Goal: Transaction & Acquisition: Purchase product/service

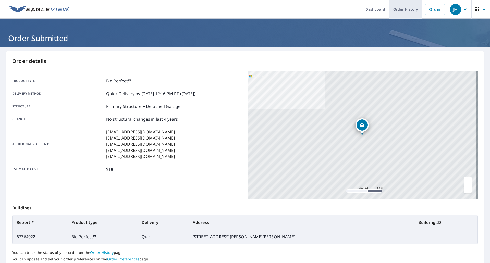
drag, startPoint x: 428, startPoint y: 12, endPoint x: 405, endPoint y: 10, distance: 23.3
click at [428, 12] on link "Order" at bounding box center [434, 9] width 21 height 11
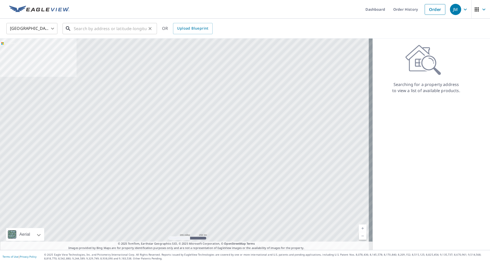
drag, startPoint x: 132, startPoint y: 27, endPoint x: 128, endPoint y: 27, distance: 4.6
click at [132, 27] on input "text" at bounding box center [110, 28] width 73 height 14
paste input "[STREET_ADDRESS]"
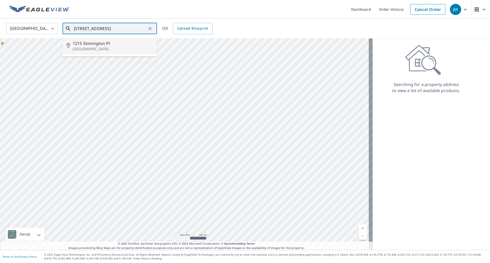
click at [104, 47] on p "[GEOGRAPHIC_DATA]" at bounding box center [113, 48] width 80 height 5
type input "[STREET_ADDRESS]"
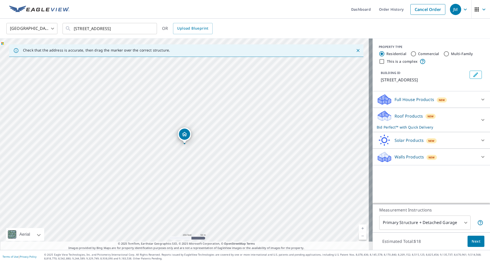
click at [472, 242] on span "Next" at bounding box center [475, 241] width 9 height 6
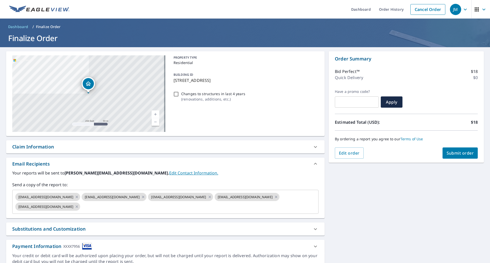
click at [46, 148] on div "Claim Information" at bounding box center [33, 146] width 42 height 7
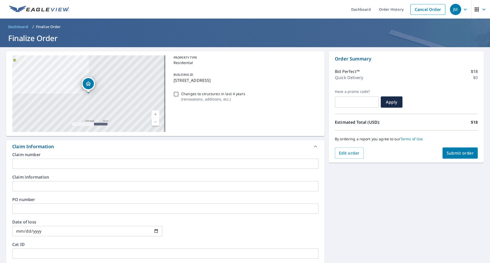
click at [48, 163] on input "text" at bounding box center [165, 164] width 306 height 10
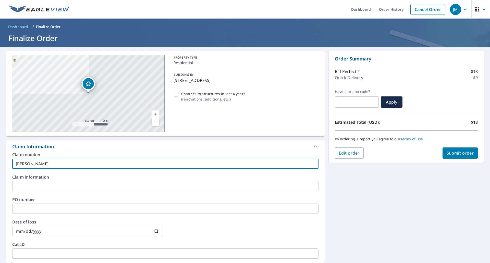
type input "[PERSON_NAME]"
click at [460, 154] on span "Submit order" at bounding box center [459, 153] width 27 height 6
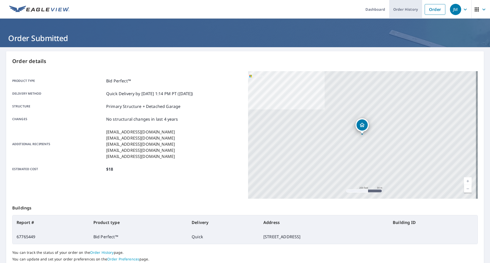
drag, startPoint x: 426, startPoint y: 8, endPoint x: 411, endPoint y: 8, distance: 15.8
click at [426, 8] on link "Order" at bounding box center [434, 9] width 21 height 11
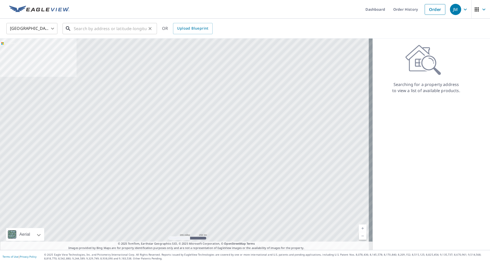
click at [129, 28] on input "text" at bounding box center [110, 28] width 73 height 14
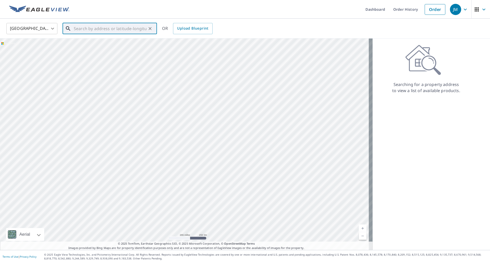
paste input "[STREET_ADDRESS][PERSON_NAME]"
click at [73, 44] on span "1815 [PERSON_NAME][GEOGRAPHIC_DATA]" at bounding box center [113, 46] width 80 height 12
type input "[STREET_ADDRESS][PERSON_NAME]"
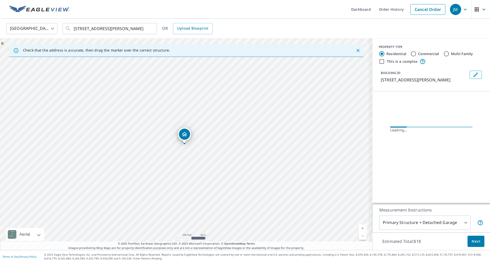
scroll to position [0, 0]
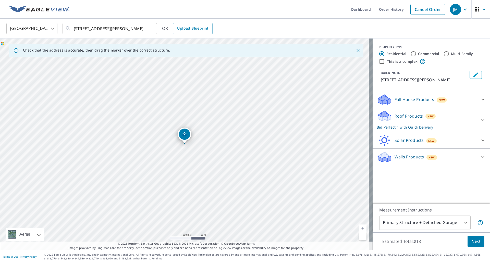
click at [471, 242] on span "Next" at bounding box center [475, 241] width 9 height 6
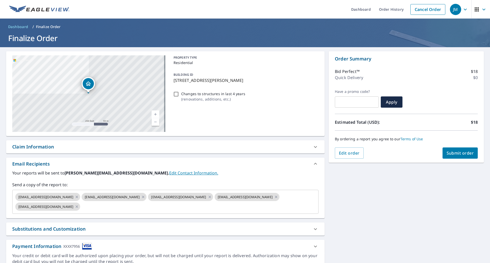
click at [39, 148] on div "Claim Information" at bounding box center [33, 146] width 42 height 7
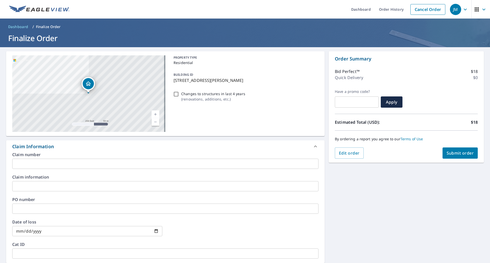
click at [39, 162] on input "text" at bounding box center [165, 164] width 306 height 10
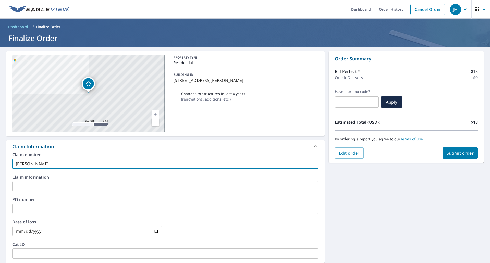
type input "[PERSON_NAME]"
click at [451, 155] on span "Submit order" at bounding box center [459, 153] width 27 height 6
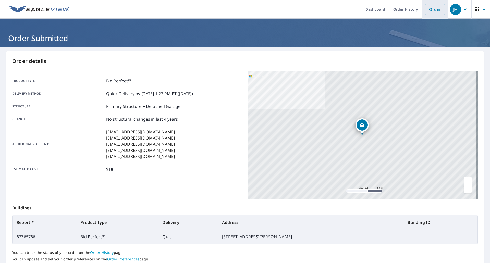
click at [432, 11] on link "Order" at bounding box center [434, 9] width 21 height 11
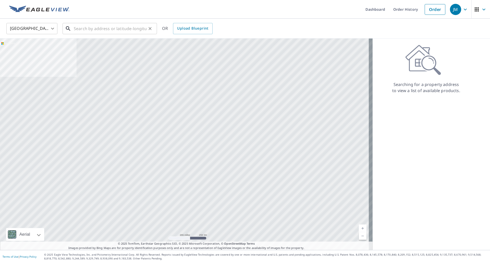
click at [106, 25] on input "text" at bounding box center [110, 28] width 73 height 14
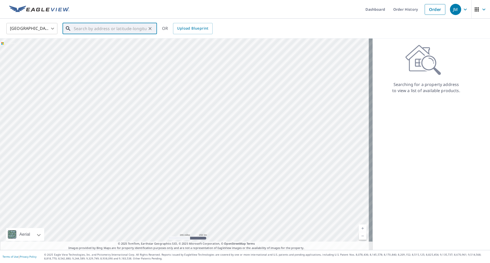
paste input "[STREET_ADDRESS][PERSON_NAME]"
click at [92, 44] on span "[STREET_ADDRESS][PERSON_NAME]" at bounding box center [113, 43] width 80 height 6
type input "[STREET_ADDRESS][PERSON_NAME][PERSON_NAME]"
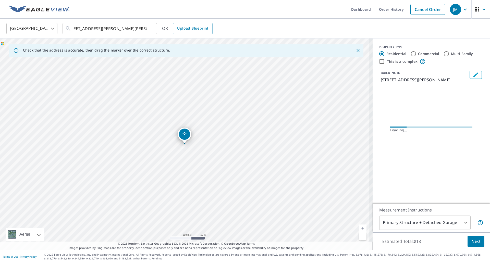
scroll to position [0, 0]
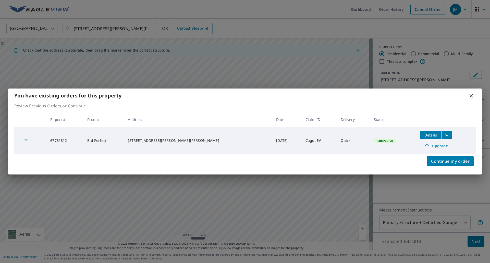
click at [470, 95] on icon at bounding box center [471, 96] width 4 height 4
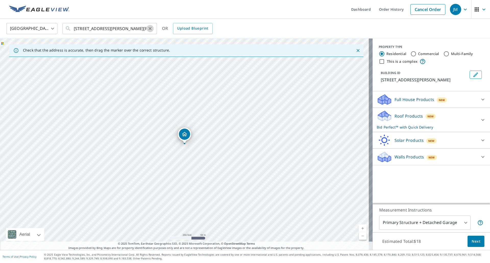
drag, startPoint x: 150, startPoint y: 27, endPoint x: 127, endPoint y: 24, distance: 23.2
click at [150, 27] on icon "Clear" at bounding box center [149, 28] width 5 height 5
click at [110, 27] on input "text" at bounding box center [110, 28] width 73 height 14
paste input "[STREET_ADDRESS]"
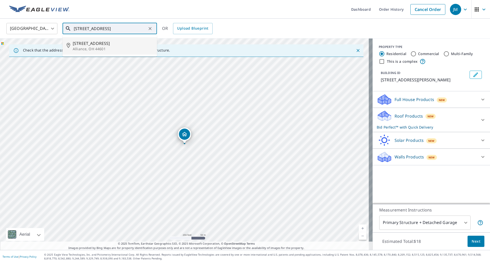
click at [97, 44] on span "[STREET_ADDRESS]" at bounding box center [113, 43] width 80 height 6
type input "[STREET_ADDRESS]"
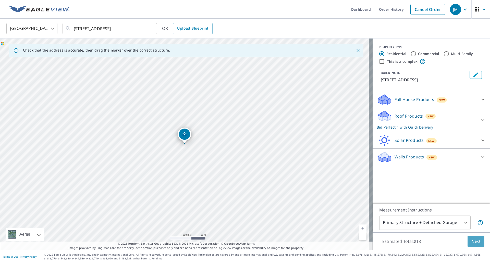
click at [474, 241] on span "Next" at bounding box center [475, 241] width 9 height 6
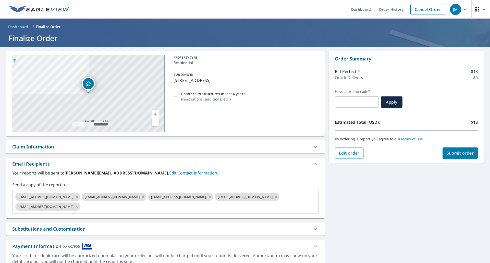
click at [44, 148] on div "Claim Information" at bounding box center [33, 146] width 42 height 7
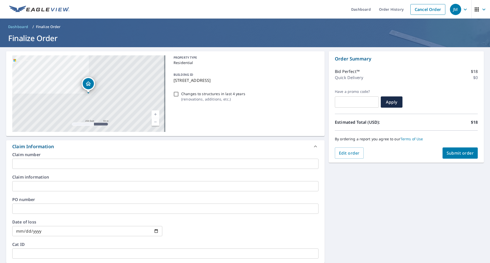
click at [47, 162] on input "text" at bounding box center [165, 164] width 306 height 10
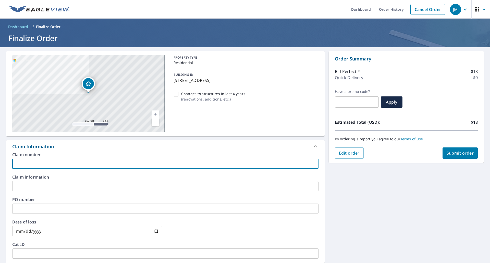
paste input "[STREET_ADDRESS]"
type input "[STREET_ADDRESS]"
drag, startPoint x: 93, startPoint y: 162, endPoint x: 0, endPoint y: 158, distance: 92.7
click at [0, 158] on div "[STREET_ADDRESS] Aerial Road A standard road map Aerial A detailed look from ab…" at bounding box center [245, 214] width 490 height 335
type input "[PERSON_NAME]"
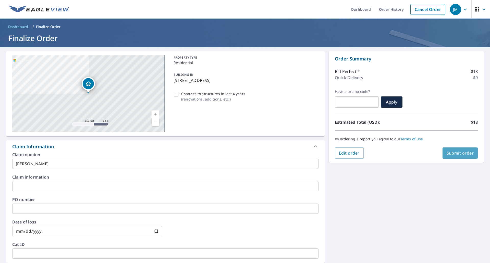
click at [464, 156] on button "Submit order" at bounding box center [459, 152] width 35 height 11
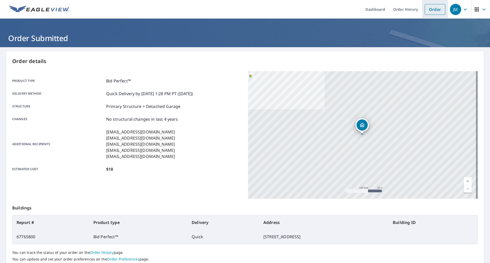
click at [427, 9] on link "Order" at bounding box center [434, 9] width 21 height 11
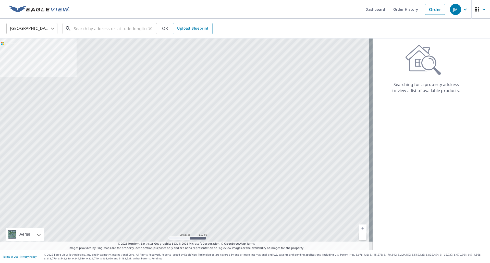
click at [116, 30] on input "text" at bounding box center [110, 28] width 73 height 14
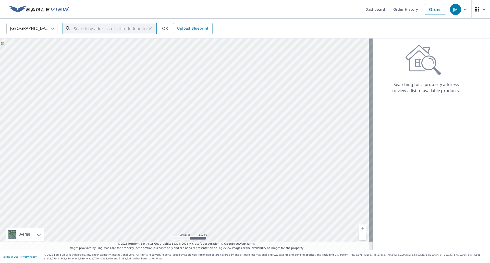
paste input "[STREET_ADDRESS][PERSON_NAME]"
click at [104, 45] on span "[STREET_ADDRESS][PERSON_NAME]" at bounding box center [113, 43] width 80 height 6
type input "[STREET_ADDRESS][PERSON_NAME]"
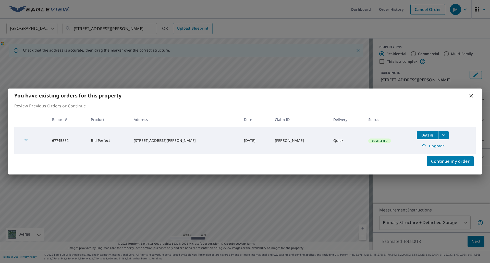
click at [470, 94] on icon at bounding box center [471, 96] width 4 height 4
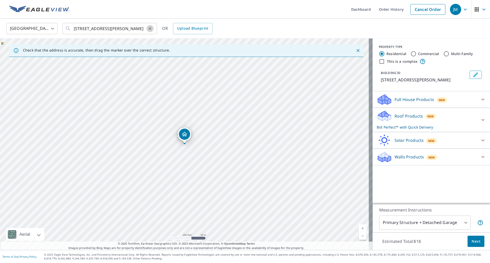
click at [150, 30] on icon "Clear" at bounding box center [149, 28] width 5 height 5
click at [113, 28] on input "text" at bounding box center [110, 28] width 73 height 14
paste input "[STREET_ADDRESS]"
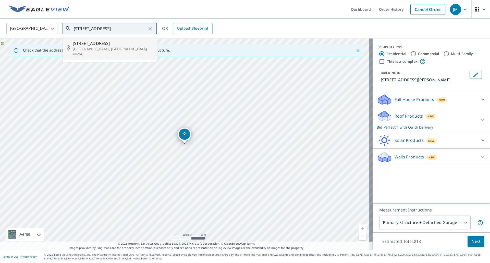
click at [94, 48] on p "[GEOGRAPHIC_DATA], [GEOGRAPHIC_DATA] 44256" at bounding box center [113, 51] width 80 height 10
type input "[STREET_ADDRESS][PERSON_NAME]"
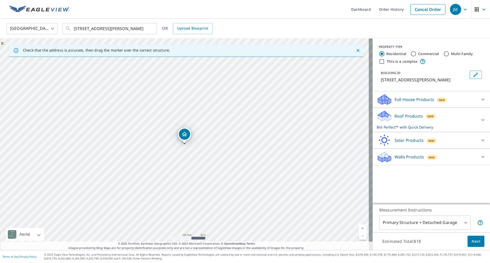
scroll to position [0, 0]
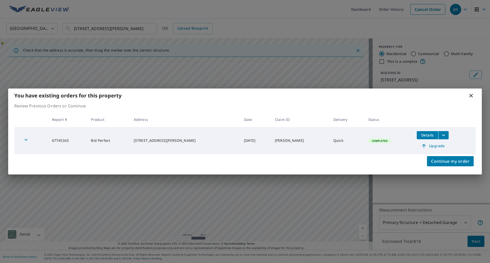
click at [472, 97] on icon at bounding box center [471, 96] width 4 height 4
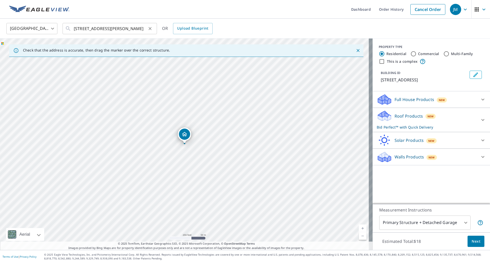
click at [149, 28] on icon "Clear" at bounding box center [149, 28] width 5 height 5
click at [117, 30] on input "text" at bounding box center [110, 28] width 73 height 14
paste input "[STREET_ADDRESS]"
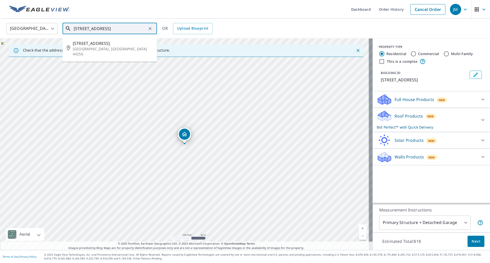
scroll to position [0, 5]
click at [98, 45] on span "[STREET_ADDRESS]" at bounding box center [113, 43] width 80 height 6
type input "[STREET_ADDRESS]"
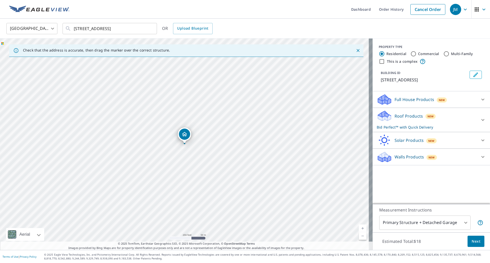
scroll to position [0, 0]
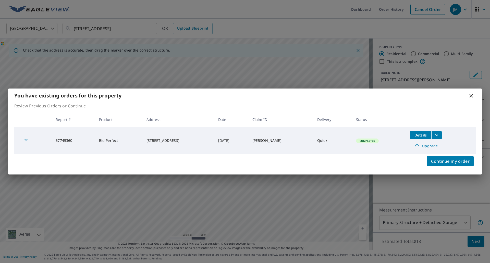
drag, startPoint x: 471, startPoint y: 94, endPoint x: 401, endPoint y: 80, distance: 70.9
click at [471, 94] on icon at bounding box center [471, 96] width 6 height 6
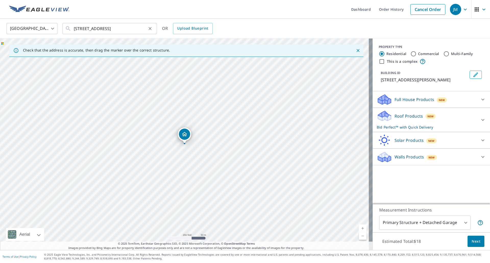
click at [150, 28] on icon "Clear" at bounding box center [149, 28] width 5 height 5
click at [122, 27] on input "text" at bounding box center [110, 28] width 73 height 14
paste input "[STREET_ADDRESS][PERSON_NAME]"
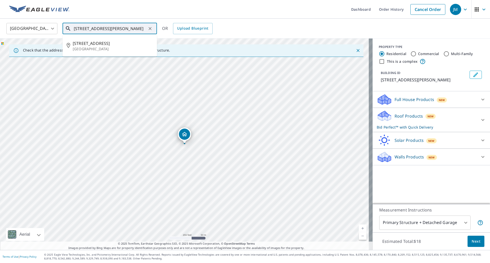
scroll to position [0, 7]
click at [106, 42] on span "[STREET_ADDRESS][PERSON_NAME]" at bounding box center [113, 43] width 80 height 6
type input "[STREET_ADDRESS][PERSON_NAME]"
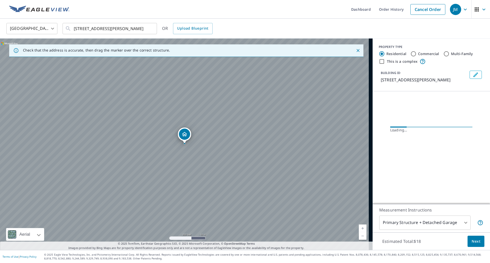
scroll to position [0, 0]
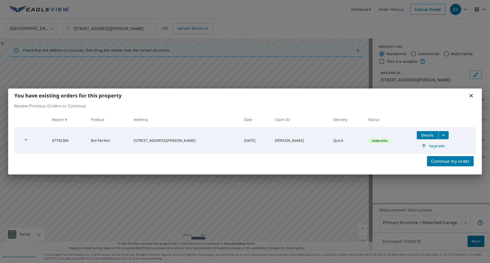
click at [471, 96] on icon at bounding box center [471, 96] width 6 height 6
